Goal: Communication & Community: Answer question/provide support

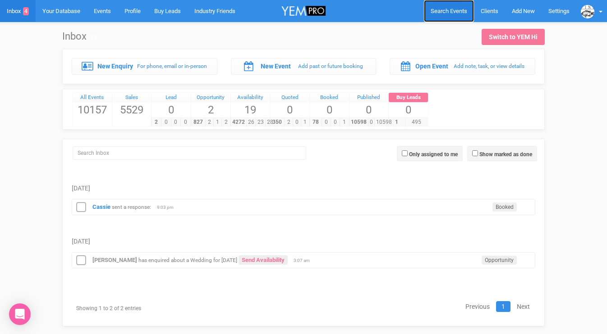
click at [439, 16] on link "Search Events" at bounding box center [449, 11] width 50 height 22
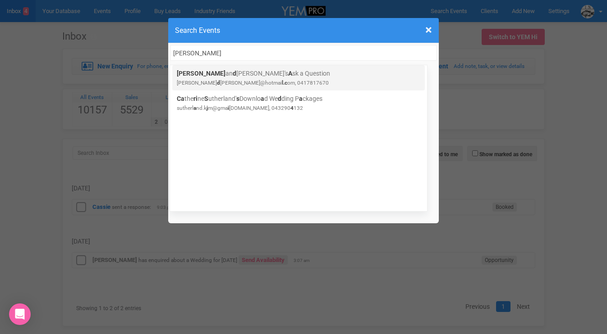
type input "Carissa dalton"
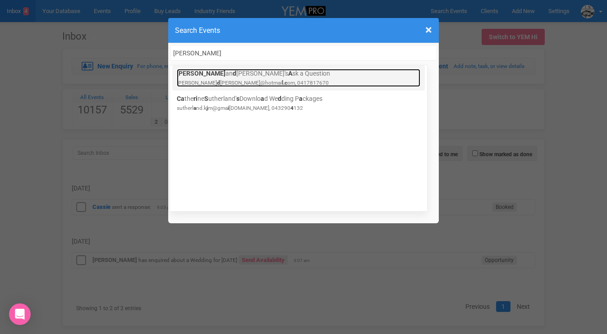
click at [249, 85] on small "carissa d alton@hotmai l.c om, 0417817670" at bounding box center [253, 83] width 152 height 6
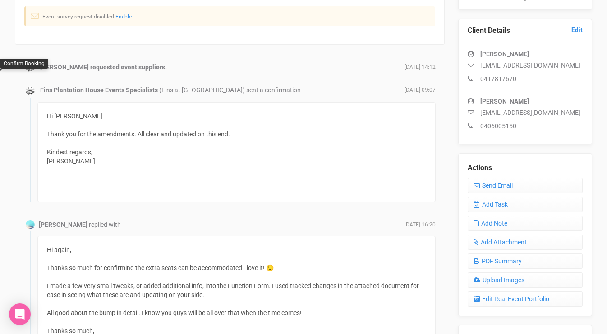
scroll to position [230, 0]
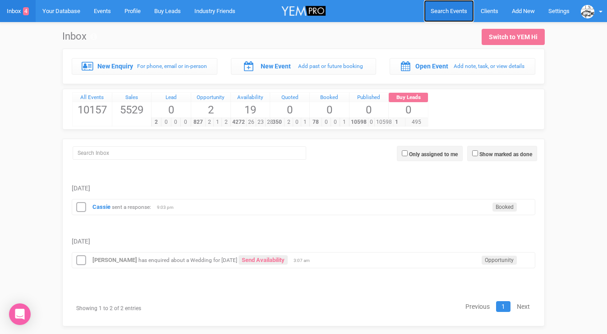
click at [438, 12] on span "Search Events" at bounding box center [448, 11] width 37 height 7
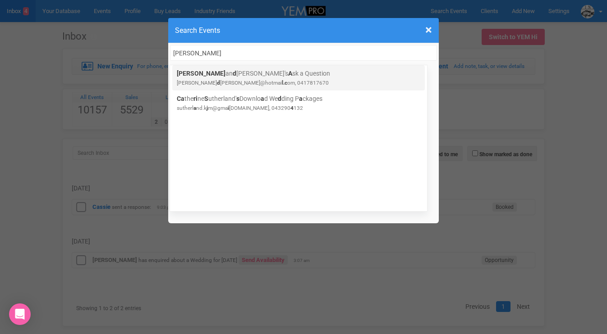
type input "[PERSON_NAME]"
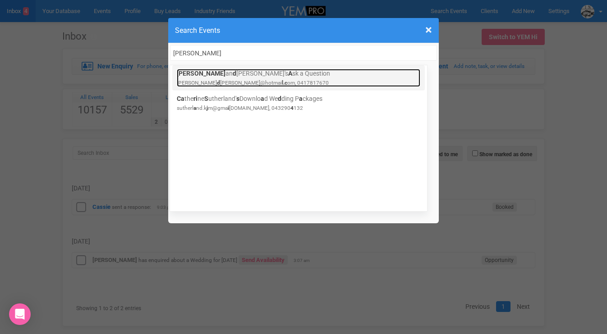
click at [256, 79] on link "[PERSON_NAME] an d [PERSON_NAME]'s A sk a Question [PERSON_NAME]@hotmai l.c om,…" at bounding box center [298, 78] width 243 height 18
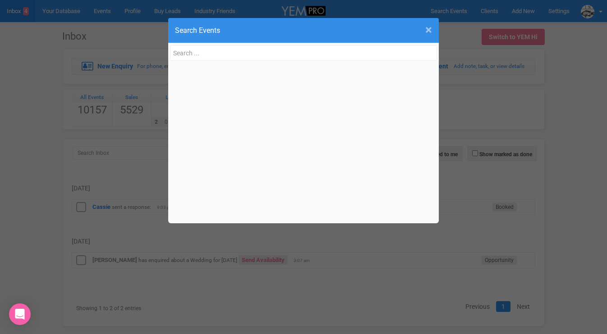
click at [428, 31] on span "×" at bounding box center [428, 30] width 7 height 15
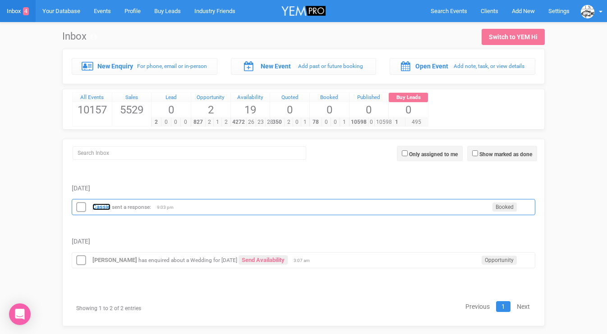
click at [107, 208] on strong "Cassie" at bounding box center [101, 207] width 18 height 7
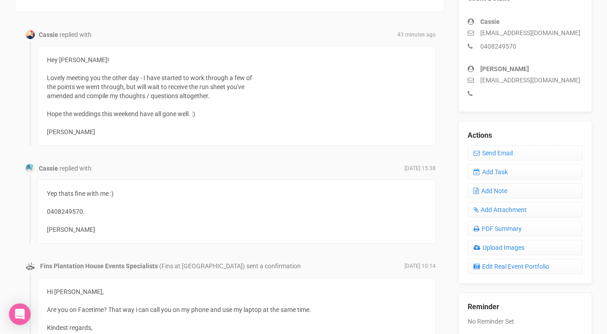
scroll to position [266, 0]
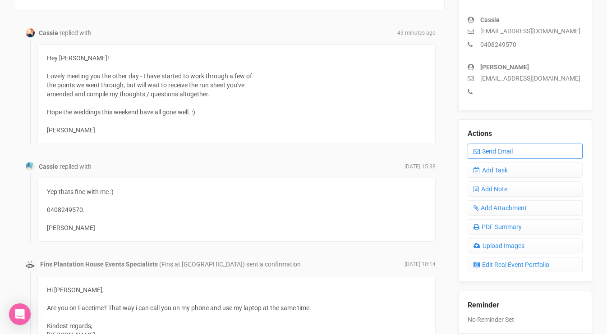
click at [490, 151] on link "Send Email" at bounding box center [524, 151] width 115 height 15
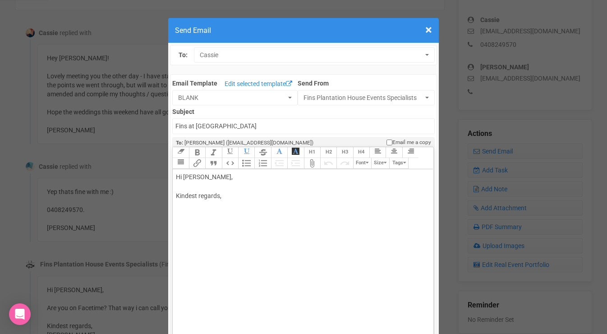
click at [205, 177] on div "Hi [PERSON_NAME], Kindest regards," at bounding box center [301, 196] width 251 height 47
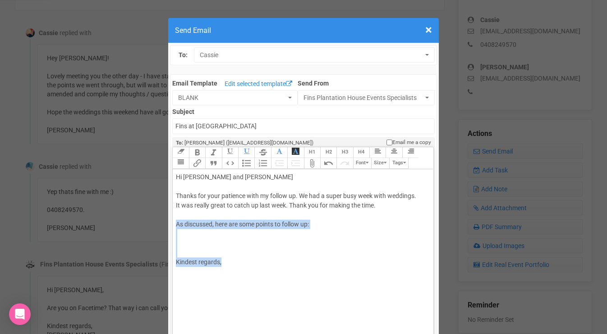
drag, startPoint x: 225, startPoint y: 263, endPoint x: 177, endPoint y: 225, distance: 60.9
click at [177, 226] on div "Hi [PERSON_NAME] and [PERSON_NAME] Thanks for your patience with my follow up. …" at bounding box center [301, 230] width 251 height 114
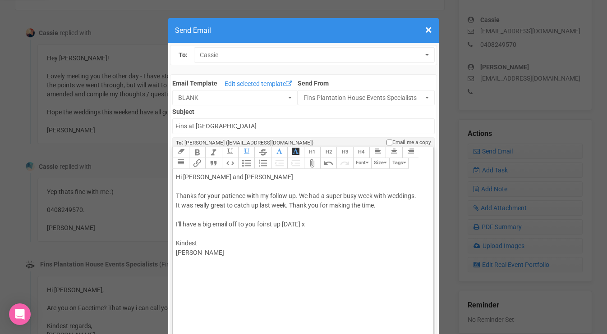
click at [264, 226] on div "Hi [PERSON_NAME] and [PERSON_NAME] Thanks for your patience with my follow up. …" at bounding box center [301, 225] width 251 height 104
type trix-editor "<div>Hi [PERSON_NAME] and [PERSON_NAME]<br><br>Thanks for your patience with my…"
click at [252, 248] on div "Hi [PERSON_NAME] and [PERSON_NAME] Thanks for your patience with my follow up. …" at bounding box center [301, 225] width 251 height 104
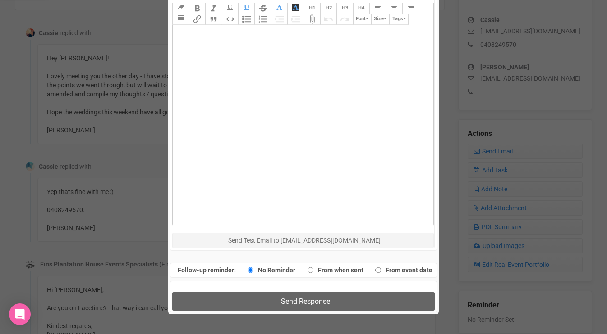
scroll to position [516, 0]
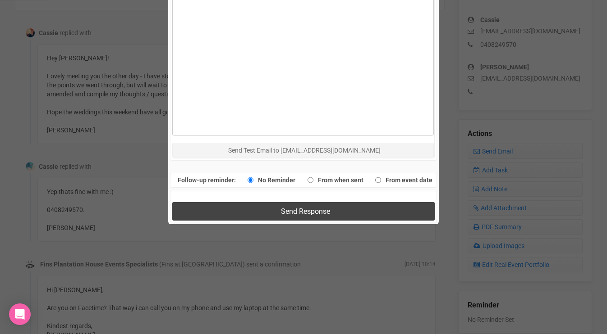
click at [230, 212] on button "Send Response" at bounding box center [303, 211] width 262 height 18
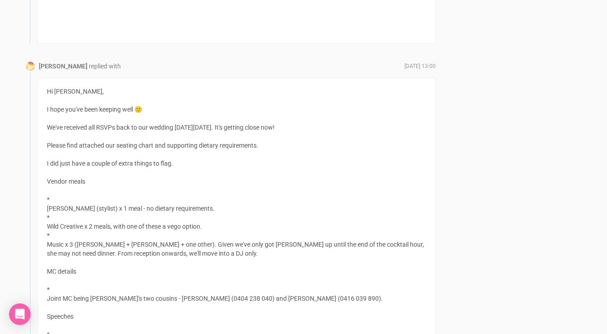
scroll to position [2805, 0]
